Goal: Browse casually

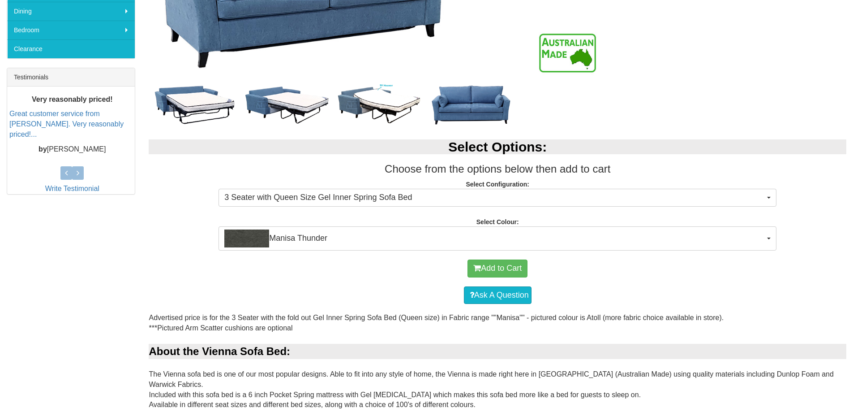
scroll to position [313, 0]
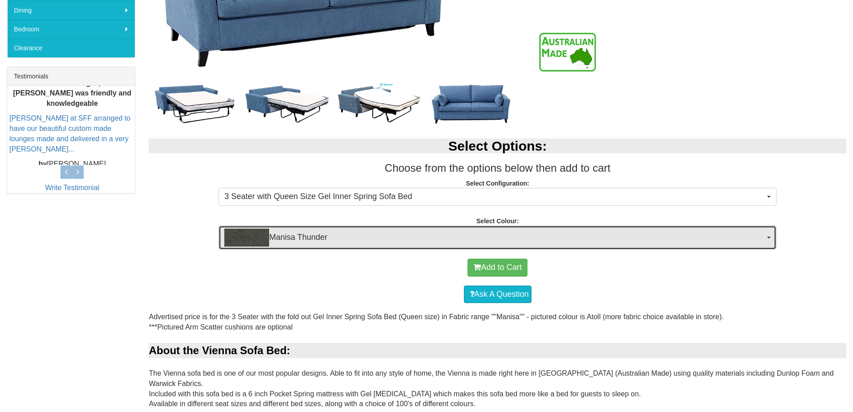
click at [312, 235] on span "Manisa Thunder" at bounding box center [494, 237] width 541 height 18
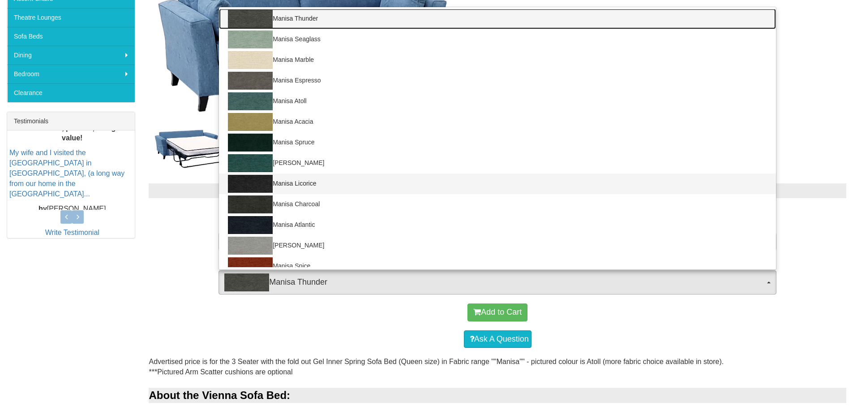
scroll to position [0, 0]
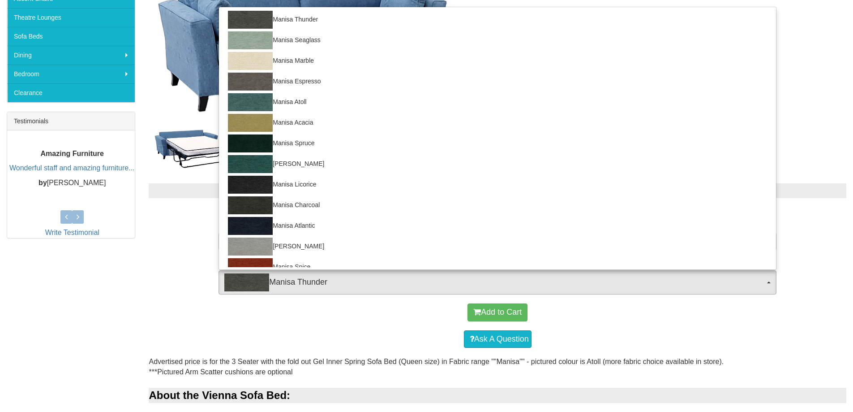
click at [150, 310] on div "Add to Cart Ask A Question" at bounding box center [498, 325] width 698 height 62
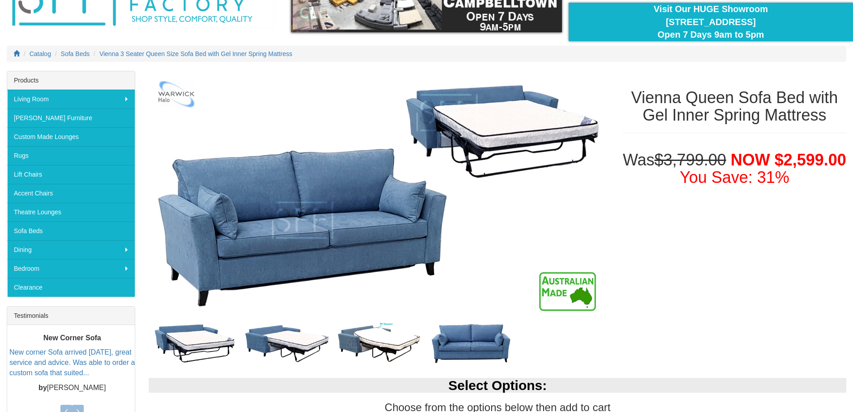
scroll to position [134, 0]
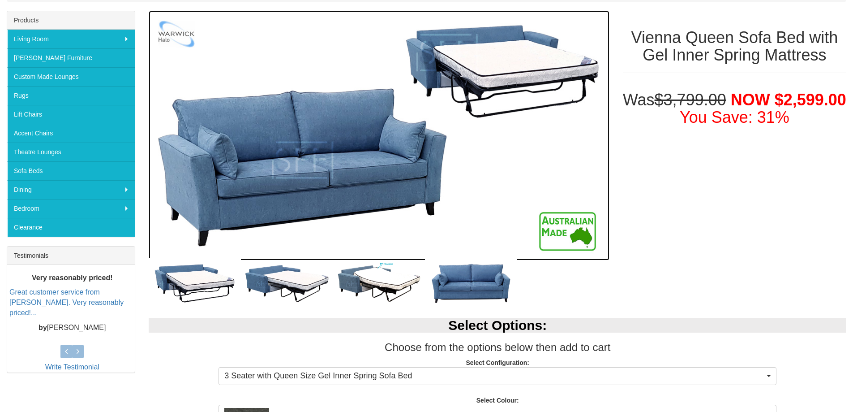
click at [328, 155] on img at bounding box center [379, 135] width 460 height 249
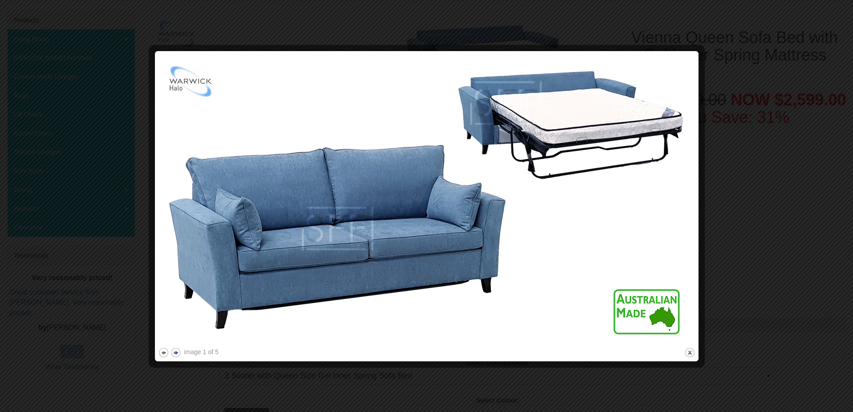
click at [173, 352] on button "next" at bounding box center [175, 352] width 11 height 11
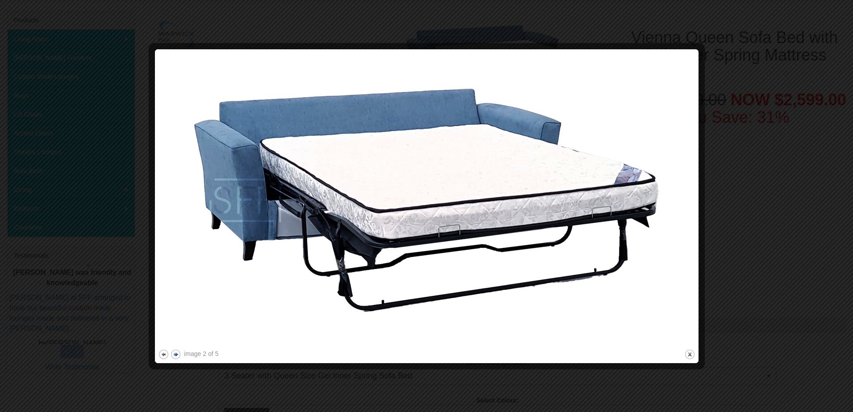
click at [173, 352] on button "next" at bounding box center [175, 353] width 11 height 11
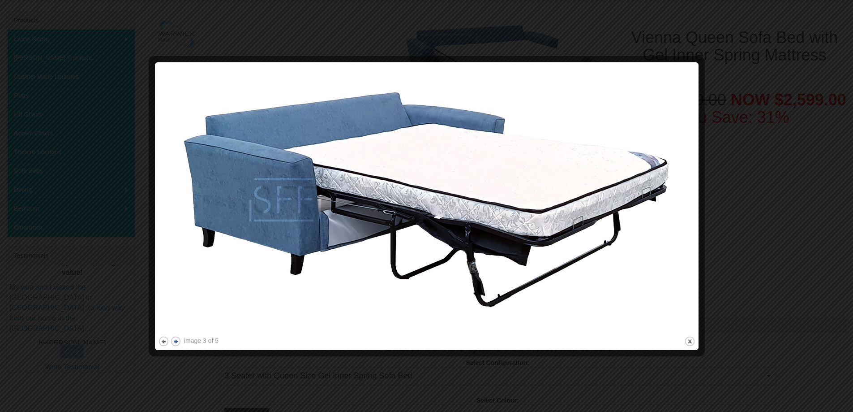
click at [173, 352] on div at bounding box center [426, 351] width 537 height 9
click at [172, 342] on button "next" at bounding box center [175, 340] width 11 height 11
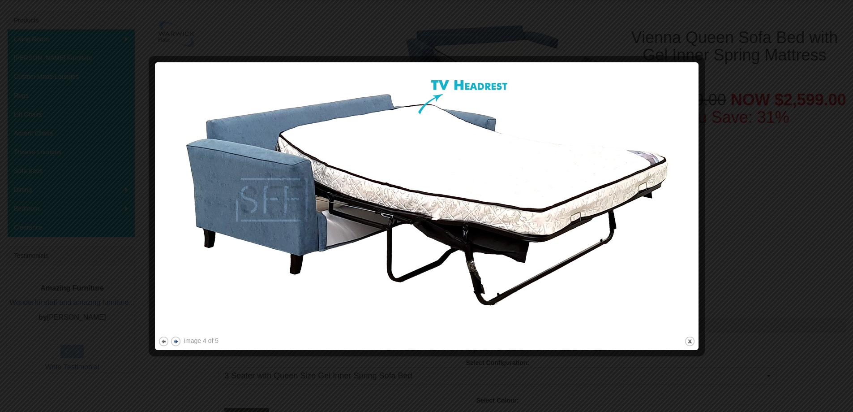
click at [172, 342] on button "next" at bounding box center [175, 340] width 11 height 11
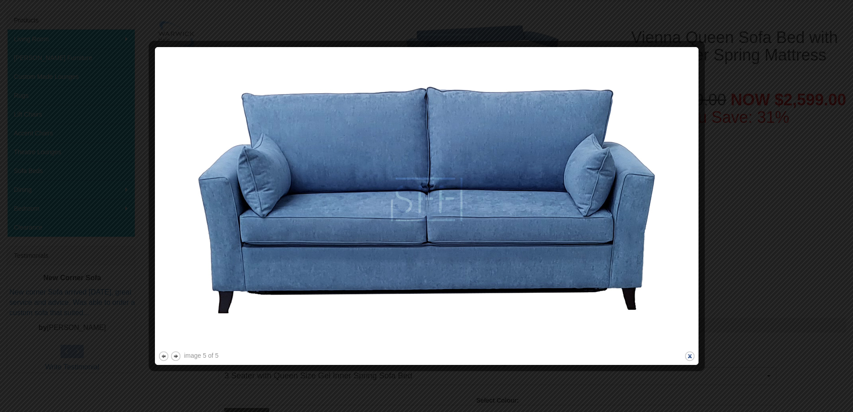
click at [688, 355] on button "close" at bounding box center [689, 355] width 11 height 11
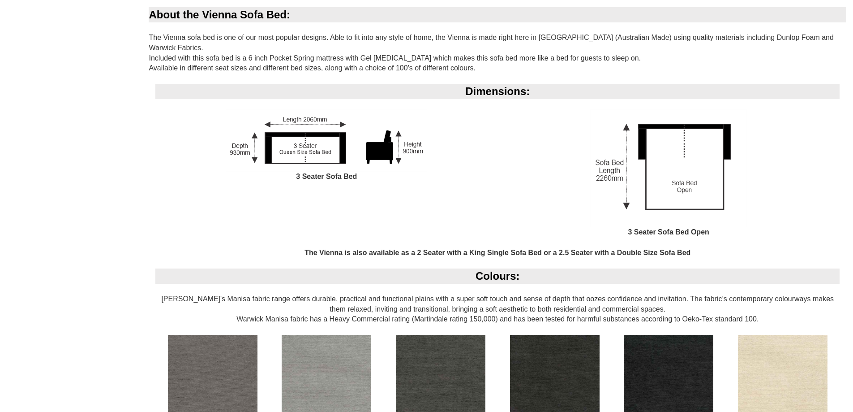
scroll to position [716, 0]
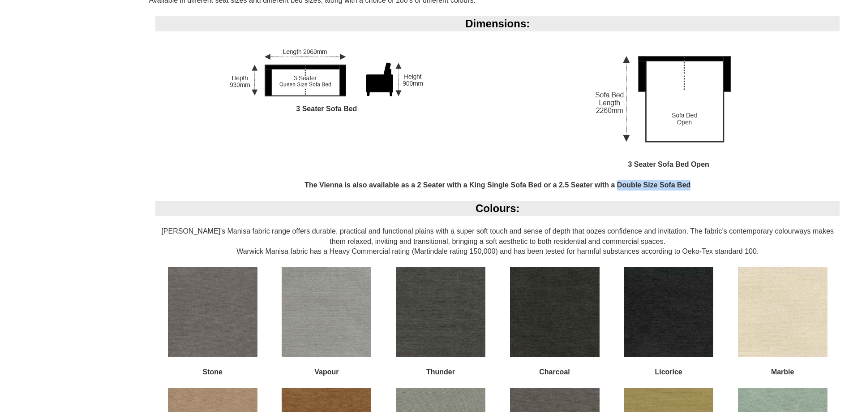
drag, startPoint x: 617, startPoint y: 174, endPoint x: 694, endPoint y: 171, distance: 77.1
click at [694, 171] on div "Dimensions: 3 Seater Sofa Bed 3 Seater Sofa Bed Open The Vienna is also availab…" at bounding box center [498, 108] width 698 height 184
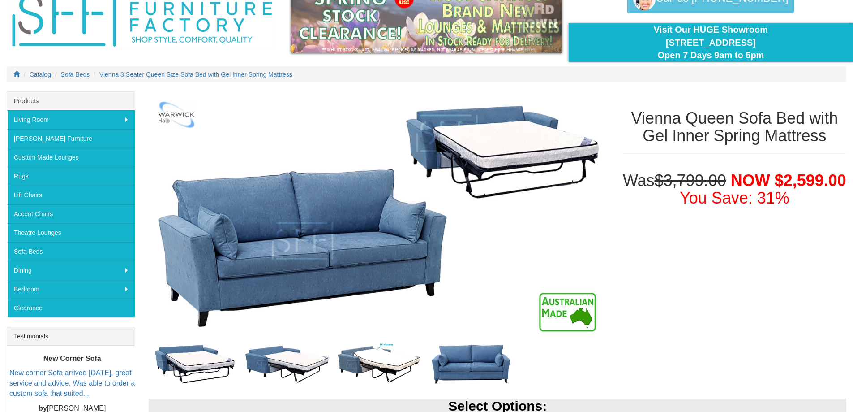
scroll to position [45, 0]
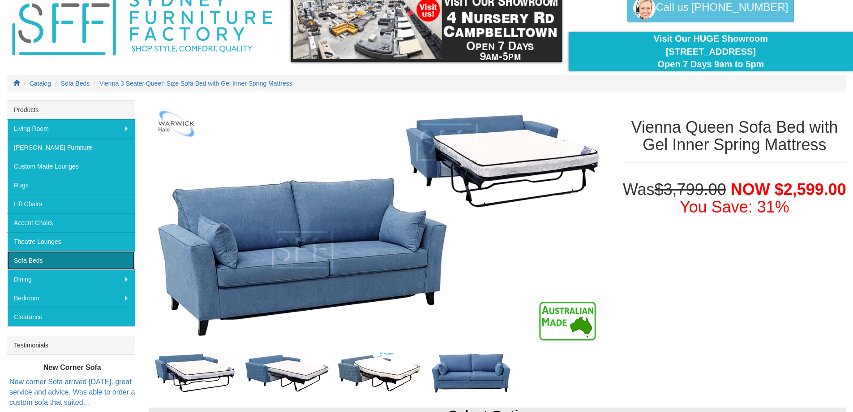
click at [30, 259] on link "Sofa Beds" at bounding box center [71, 260] width 128 height 19
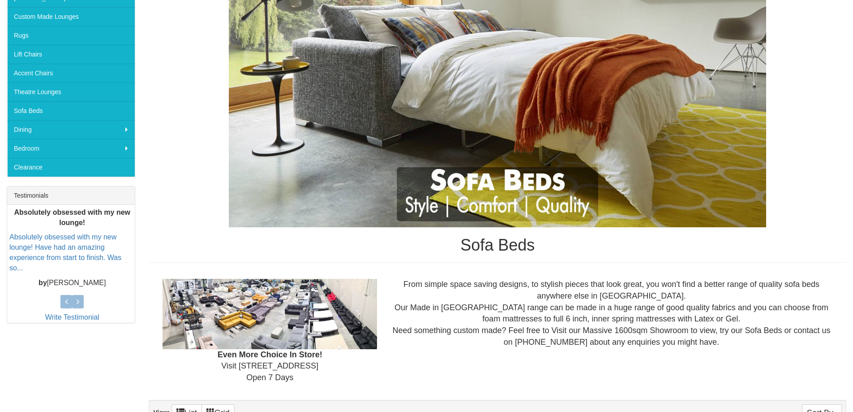
scroll to position [208, 0]
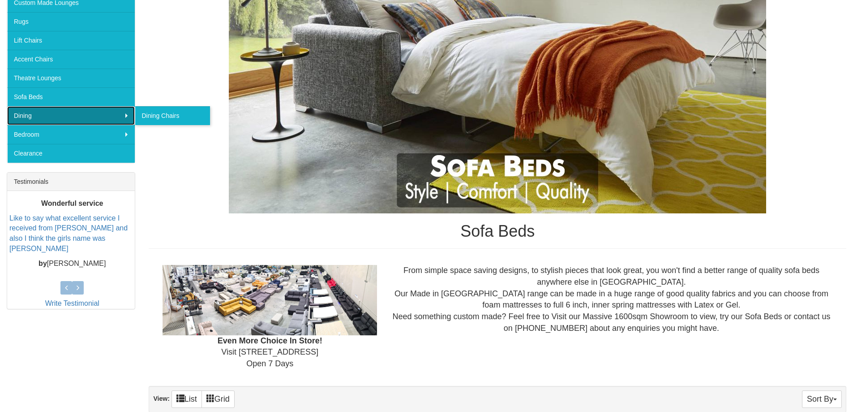
click at [58, 112] on link "Dining" at bounding box center [71, 115] width 128 height 19
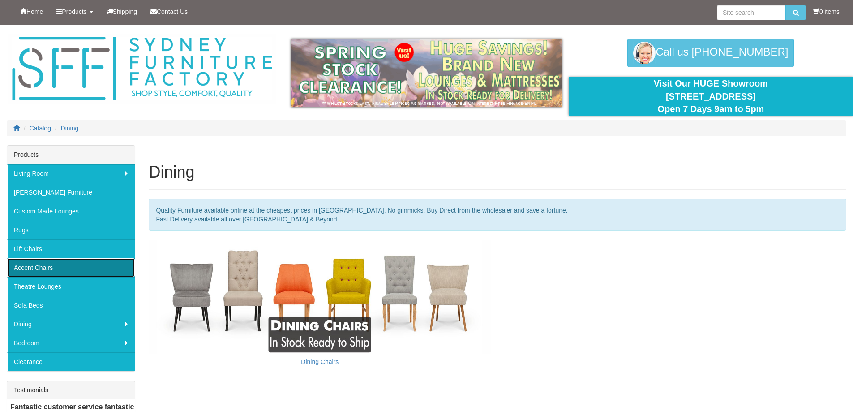
click at [60, 259] on link "Accent Chairs" at bounding box center [71, 267] width 128 height 19
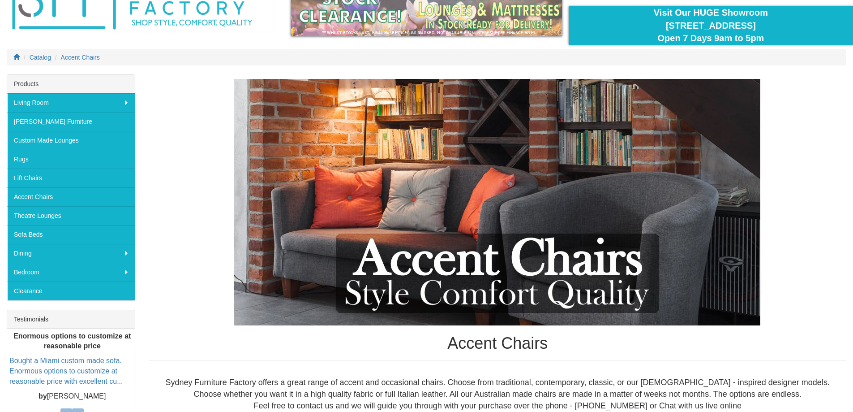
scroll to position [45, 0]
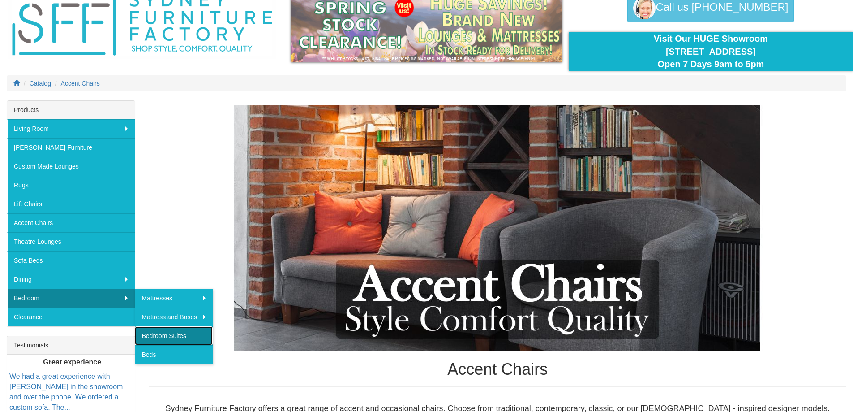
click at [170, 334] on link "Bedroom Suites" at bounding box center [174, 335] width 78 height 19
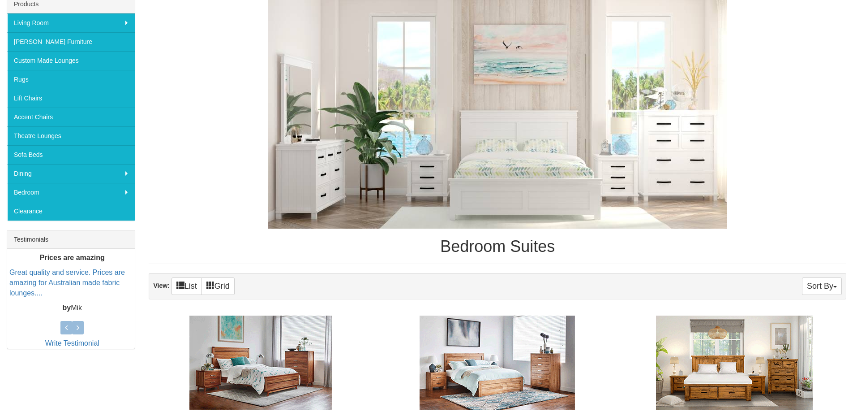
scroll to position [134, 0]
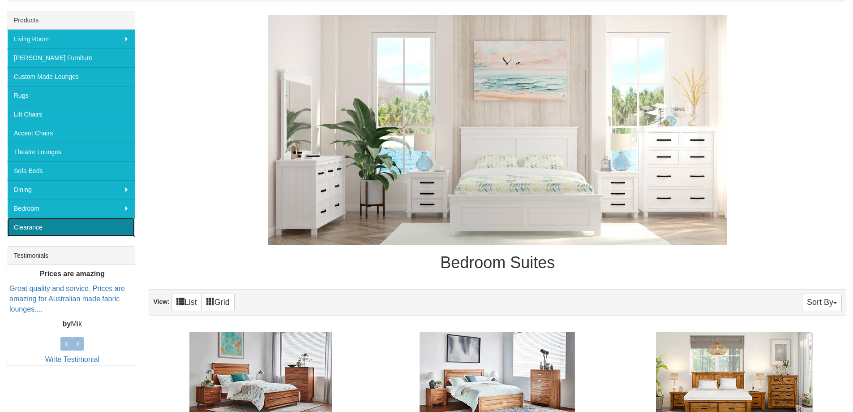
click at [35, 224] on link "Clearance" at bounding box center [71, 227] width 128 height 19
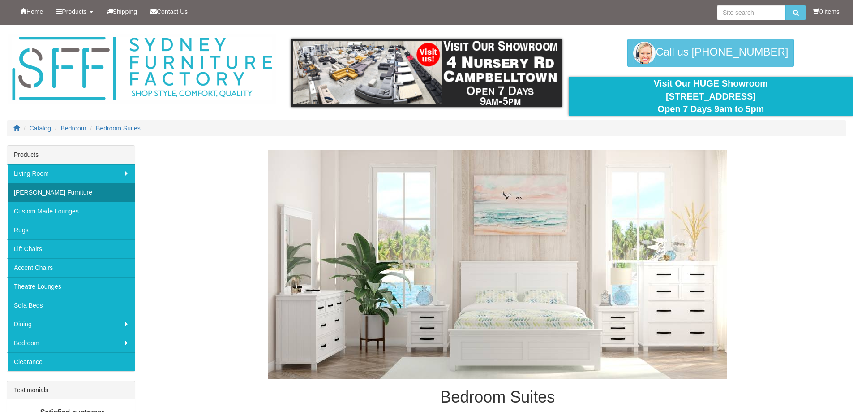
scroll to position [134, 0]
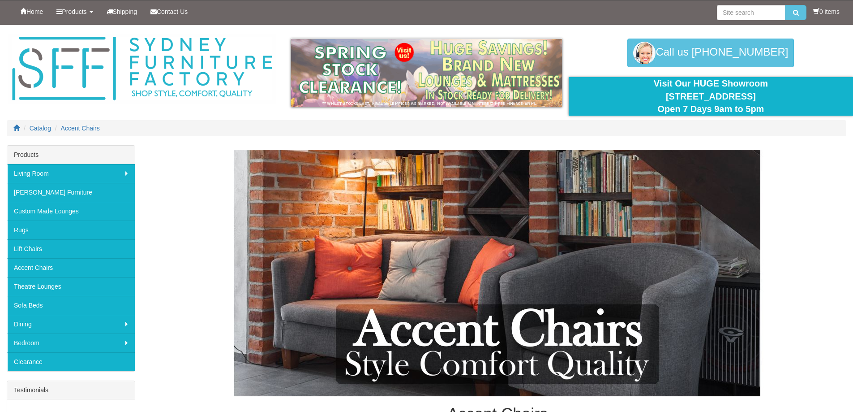
scroll to position [45, 0]
